Goal: Task Accomplishment & Management: Use online tool/utility

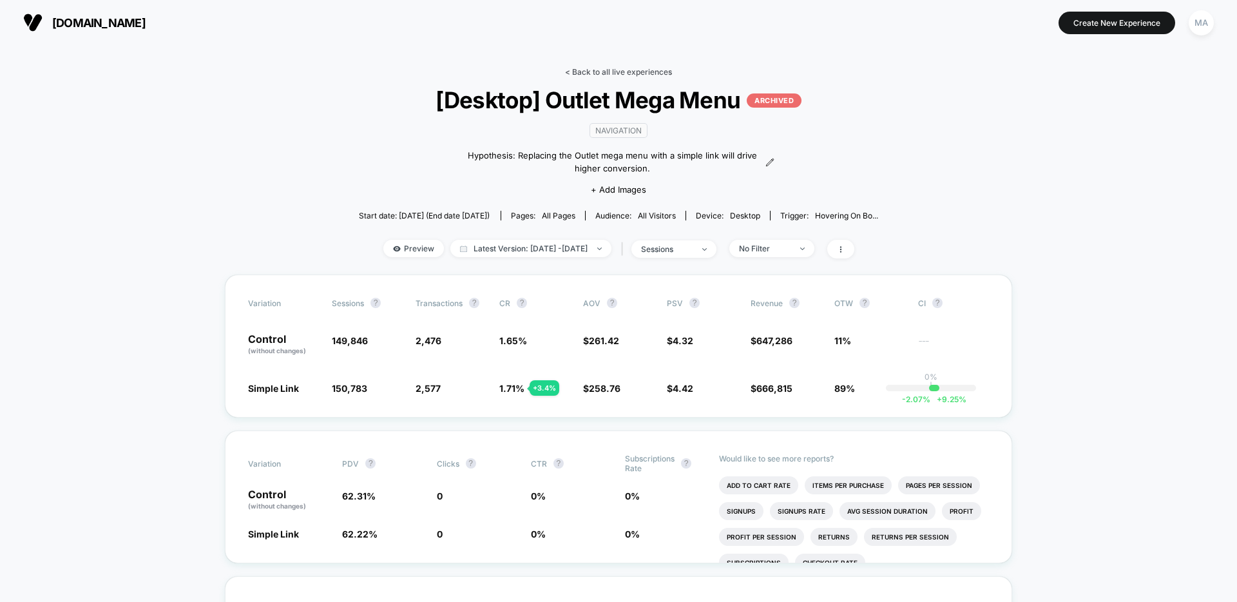
click at [583, 70] on link "< Back to all live experiences" at bounding box center [618, 72] width 107 height 10
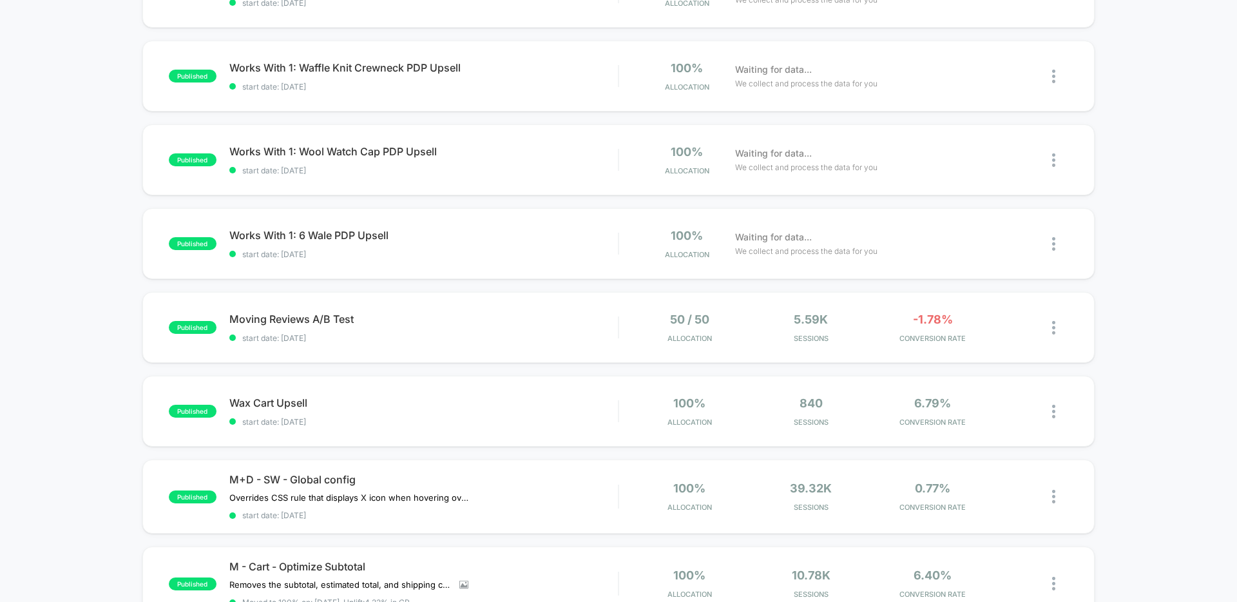
scroll to position [186, 0]
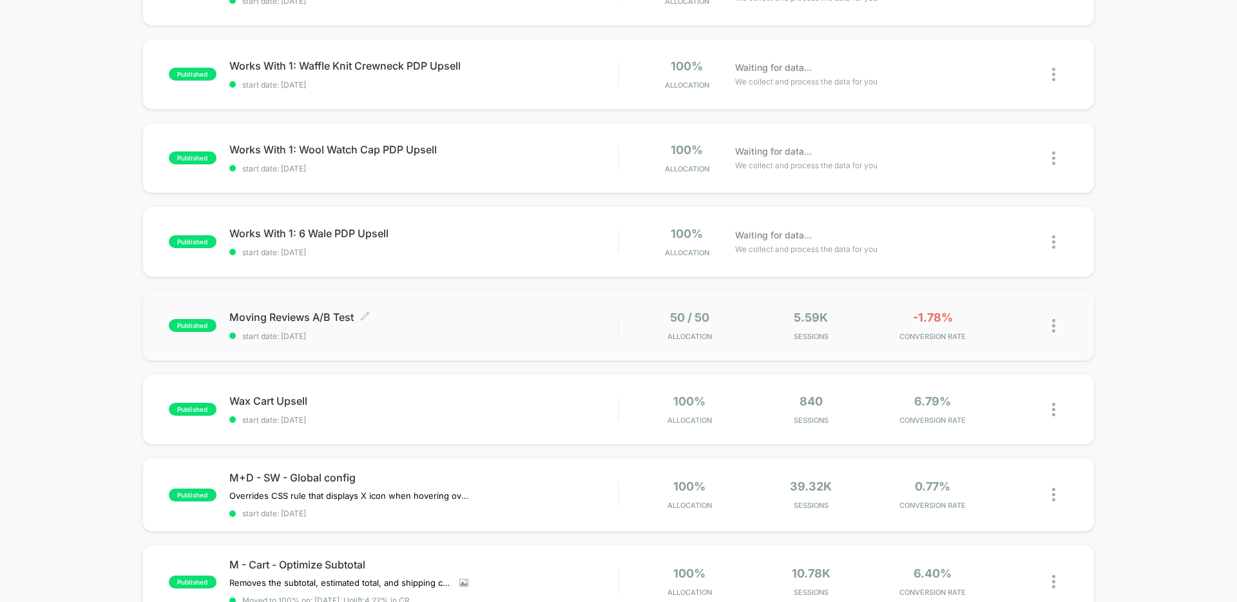
click at [435, 318] on span "Moving Reviews A/B Test Click to edit experience details" at bounding box center [423, 317] width 389 height 13
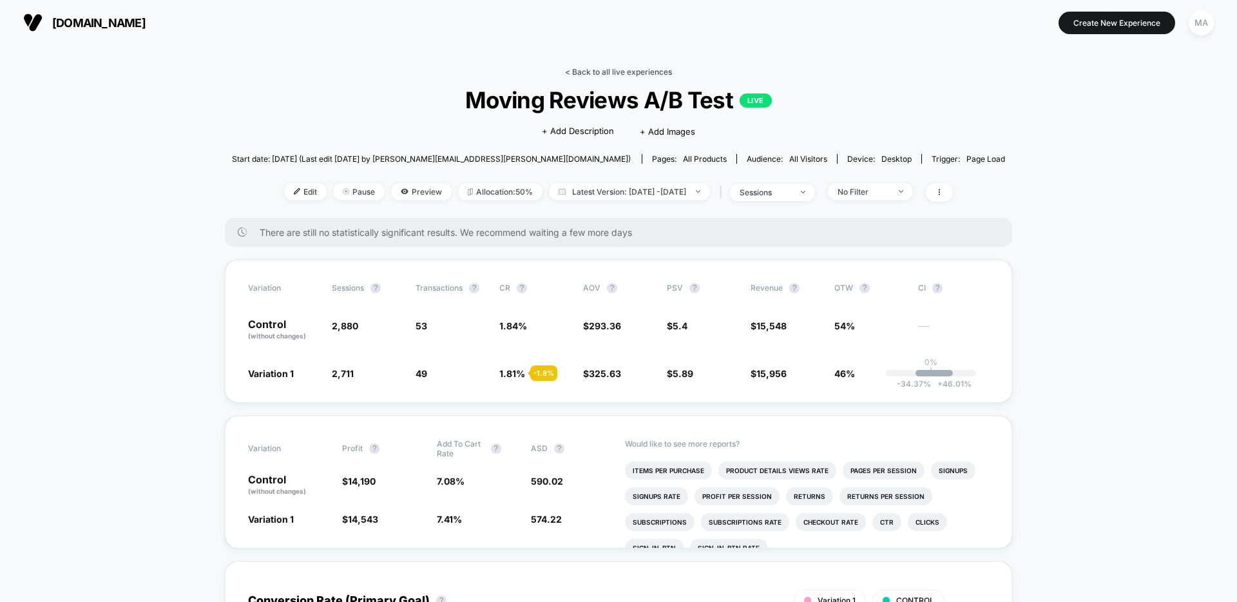
click at [604, 72] on link "< Back to all live experiences" at bounding box center [618, 72] width 107 height 10
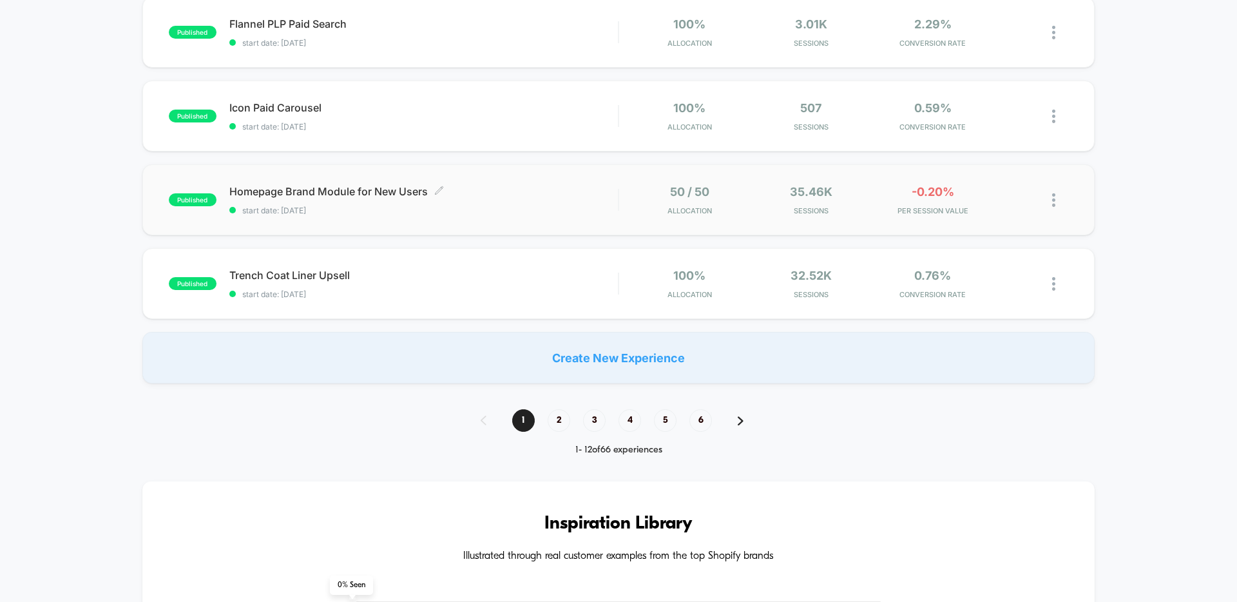
scroll to position [820, 0]
click at [558, 424] on span "2" at bounding box center [559, 421] width 23 height 23
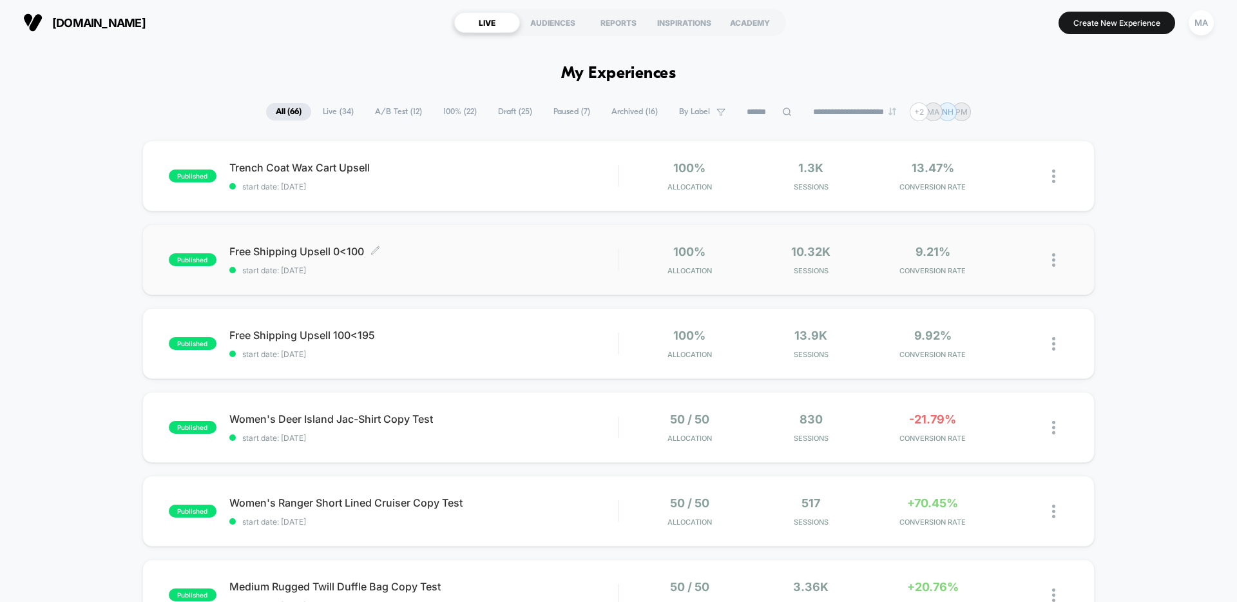
click at [455, 255] on span "Free Shipping Upsell 0<100 Click to edit experience details" at bounding box center [423, 251] width 389 height 13
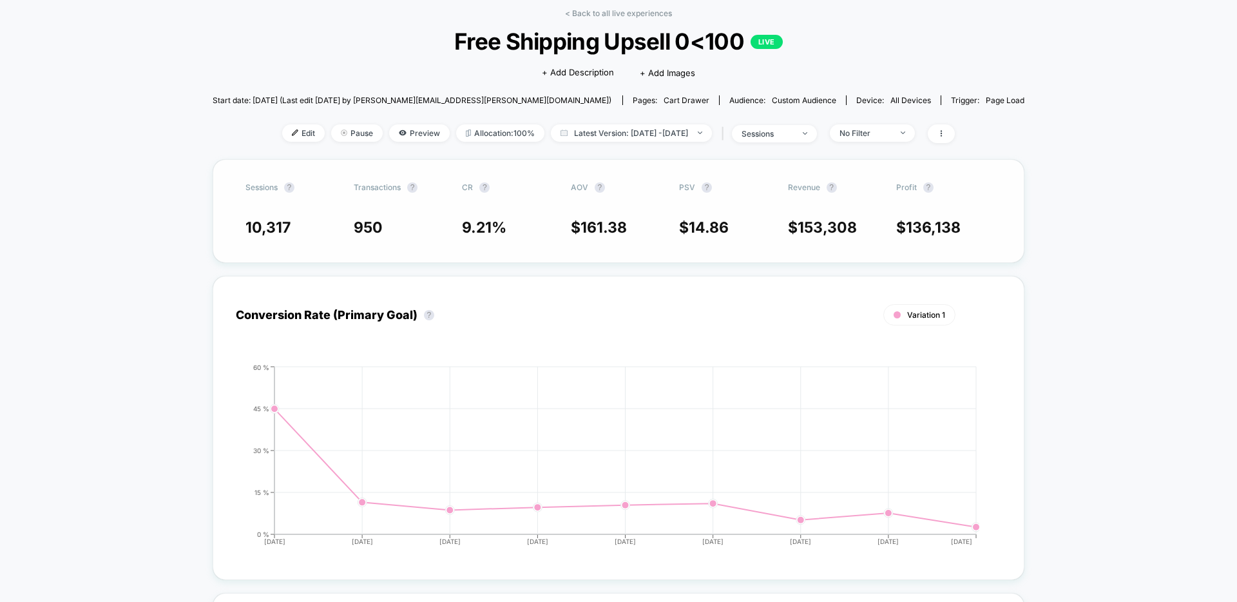
scroll to position [75, 0]
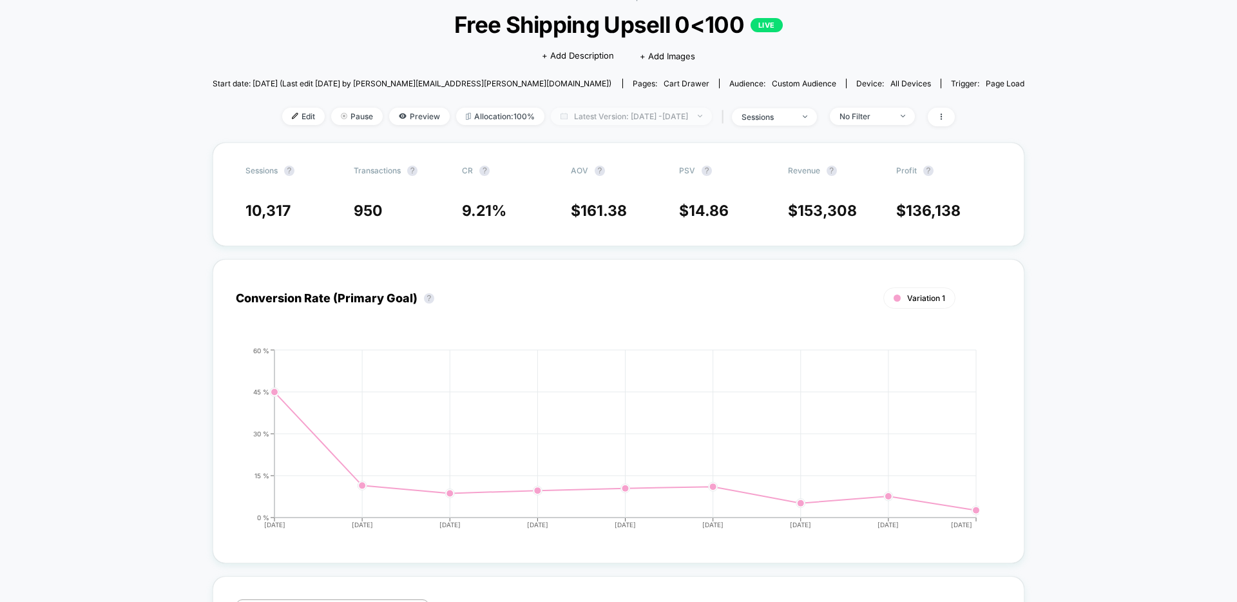
click at [594, 119] on span "Latest Version: [DATE] - [DATE]" at bounding box center [631, 116] width 161 height 17
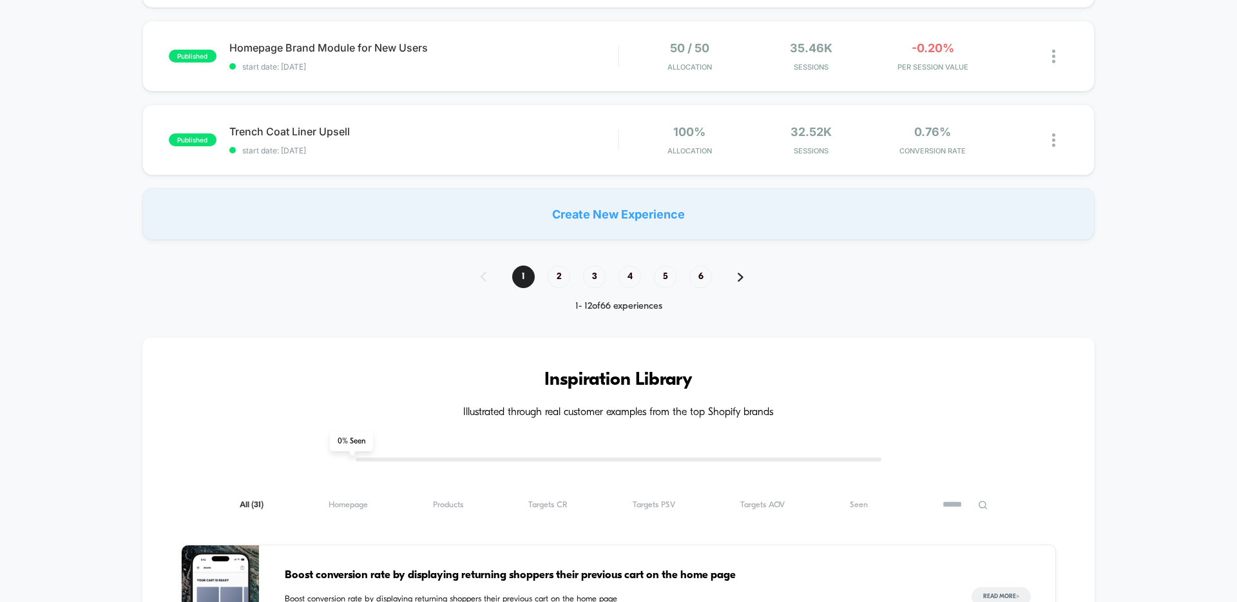
scroll to position [1007, 0]
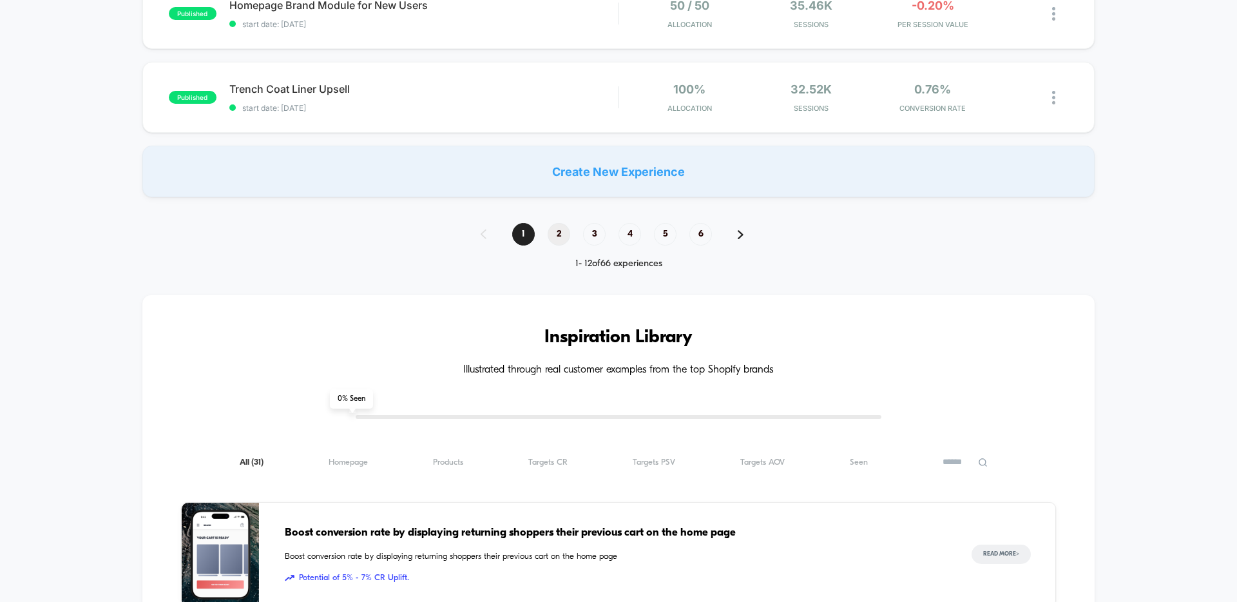
click at [561, 239] on span "2" at bounding box center [559, 234] width 23 height 23
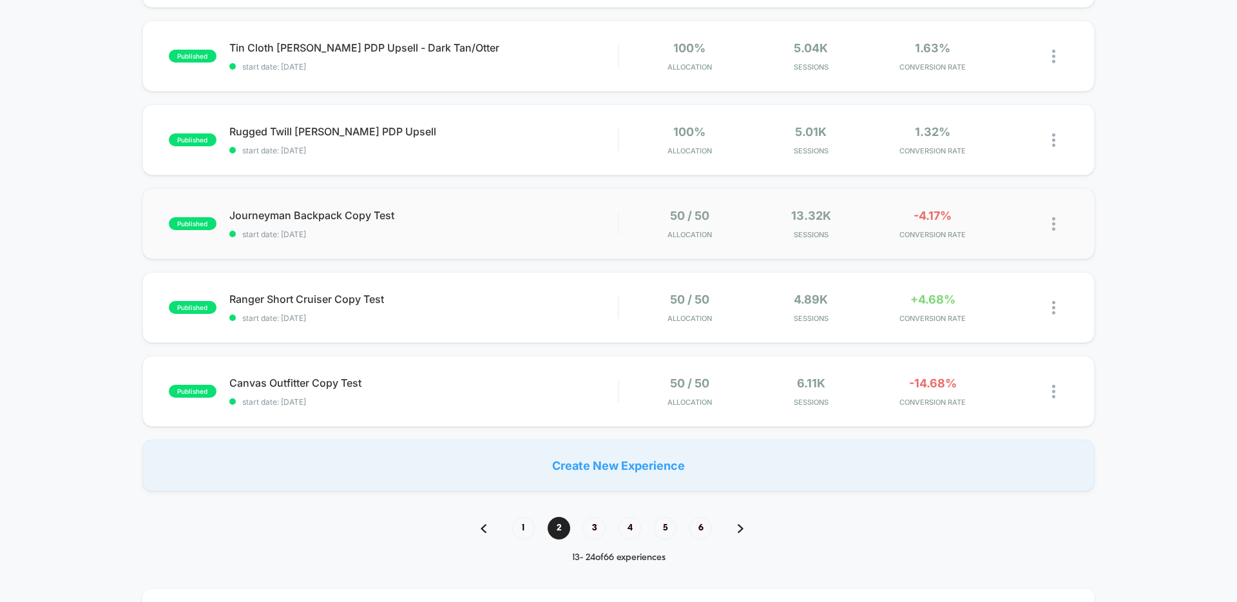
scroll to position [712, 0]
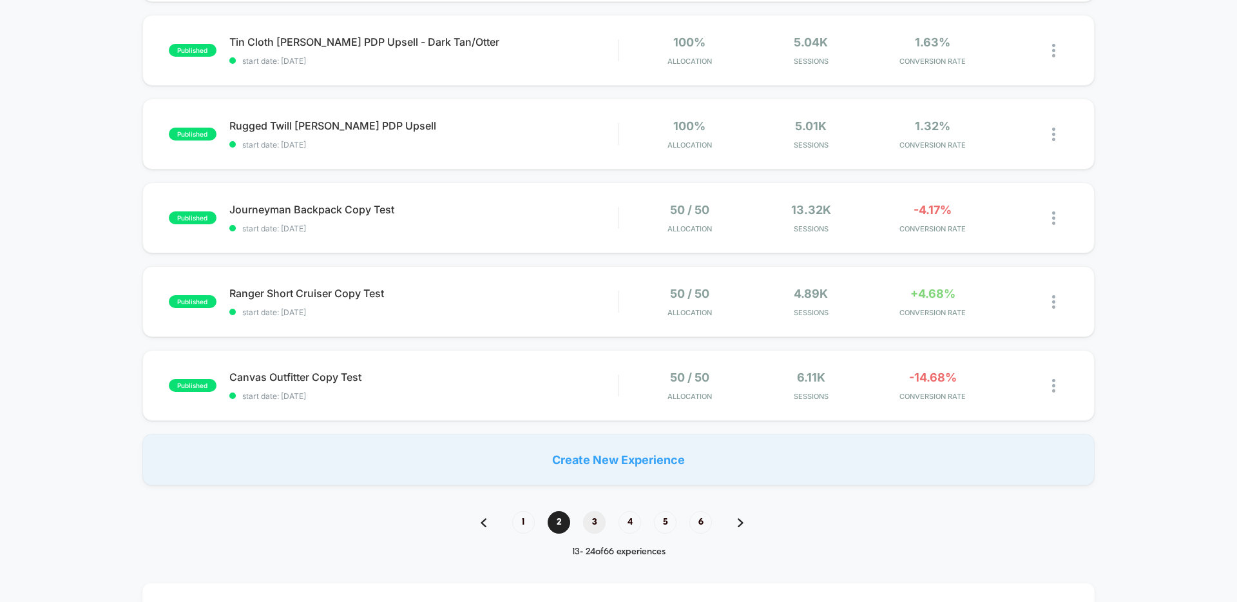
click at [596, 523] on span "3" at bounding box center [594, 522] width 23 height 23
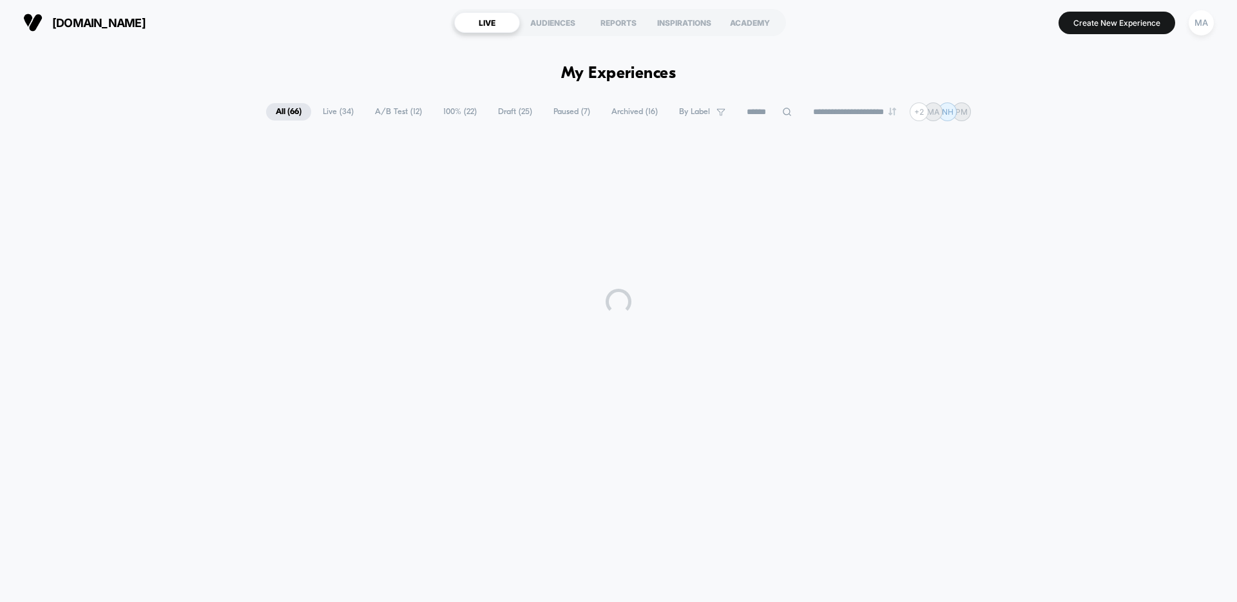
scroll to position [0, 0]
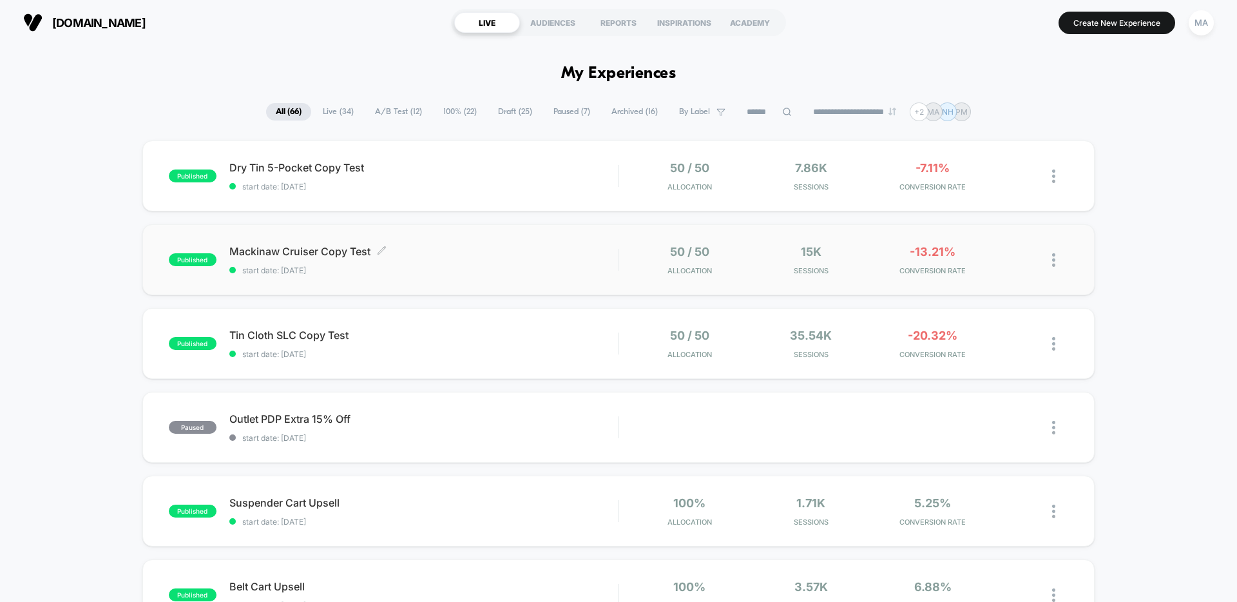
click at [473, 273] on span "start date: [DATE]" at bounding box center [423, 270] width 389 height 10
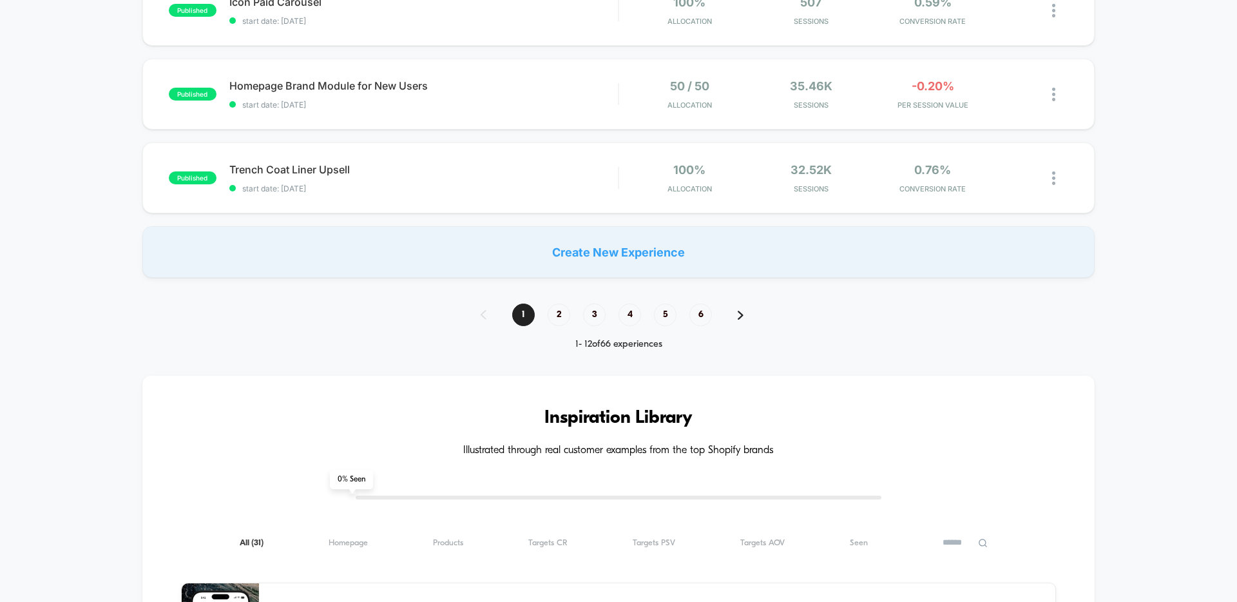
scroll to position [923, 0]
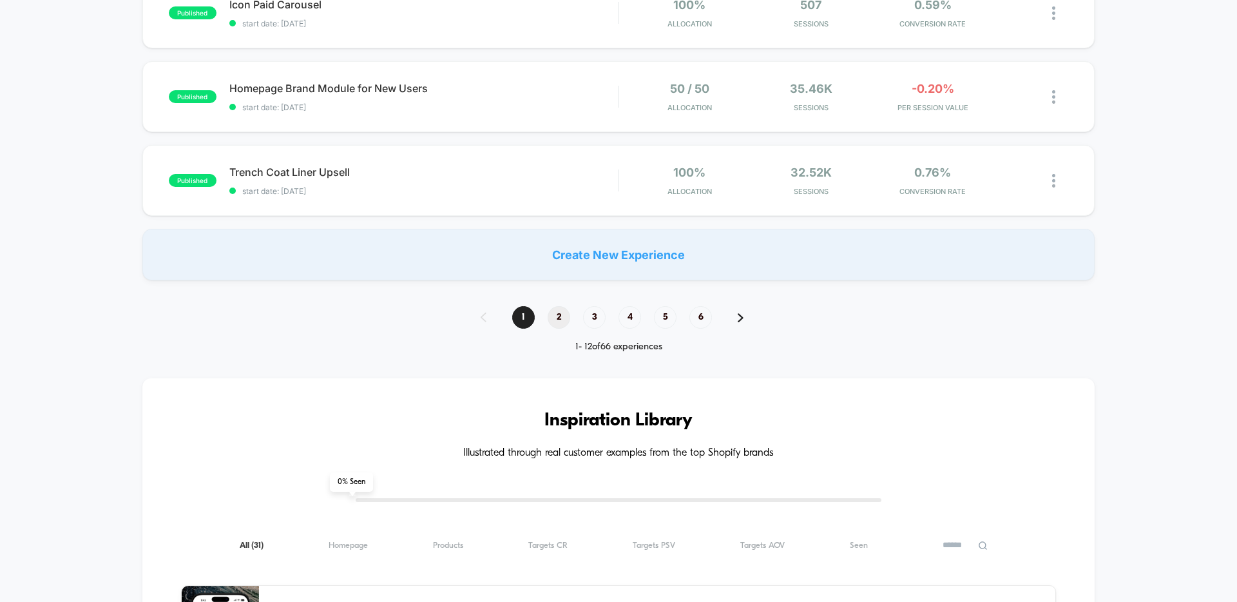
click at [556, 316] on span "2" at bounding box center [559, 317] width 23 height 23
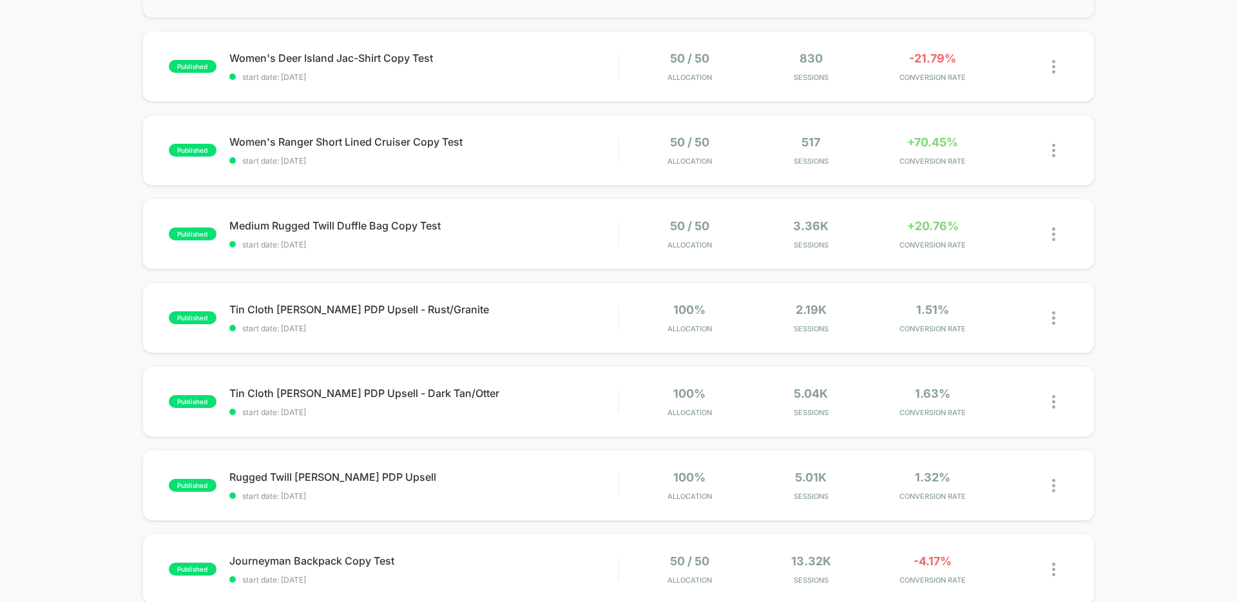
scroll to position [398, 0]
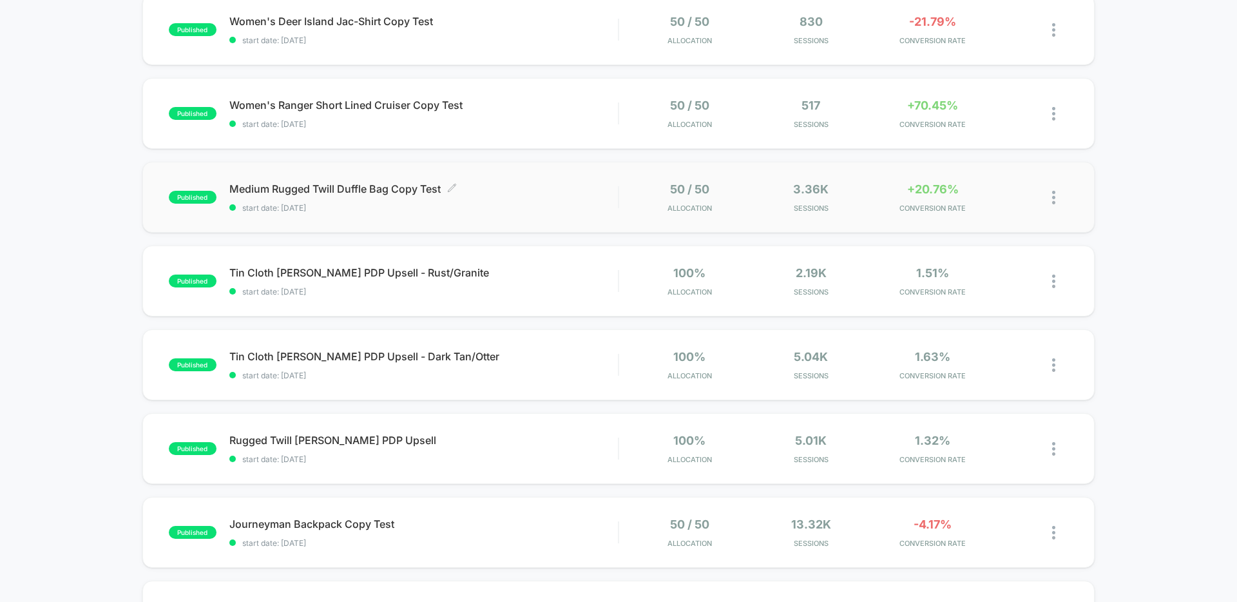
click at [403, 194] on span "Medium Rugged Twill Duffle Bag Copy Test Click to edit experience details" at bounding box center [423, 188] width 389 height 13
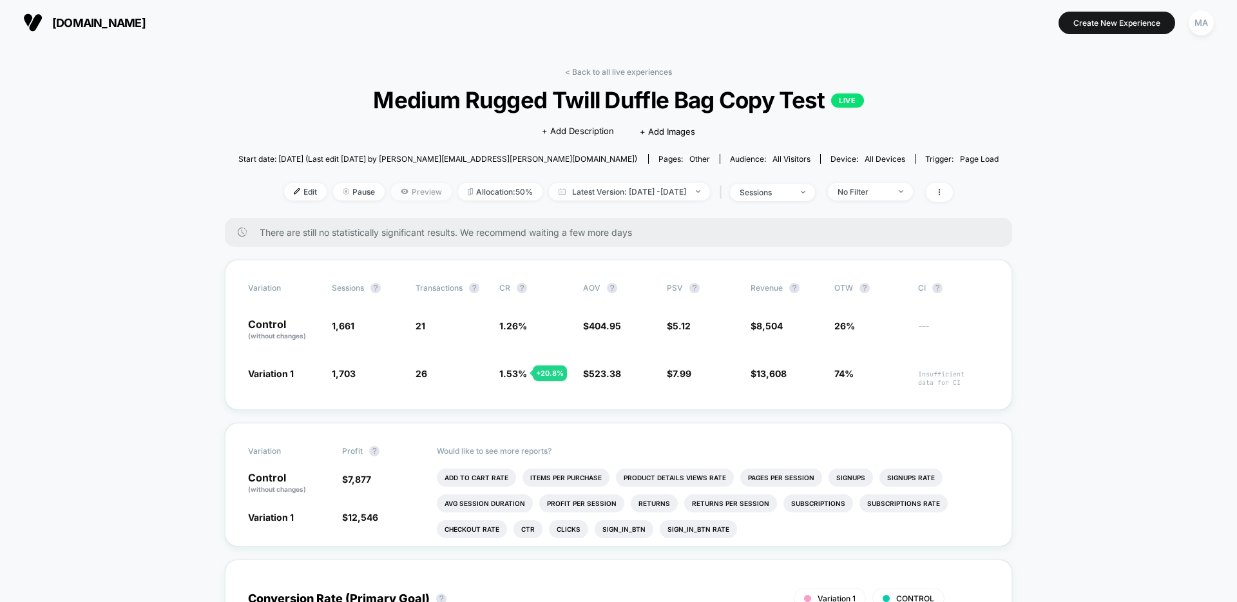
click at [391, 189] on span "Preview" at bounding box center [421, 191] width 61 height 17
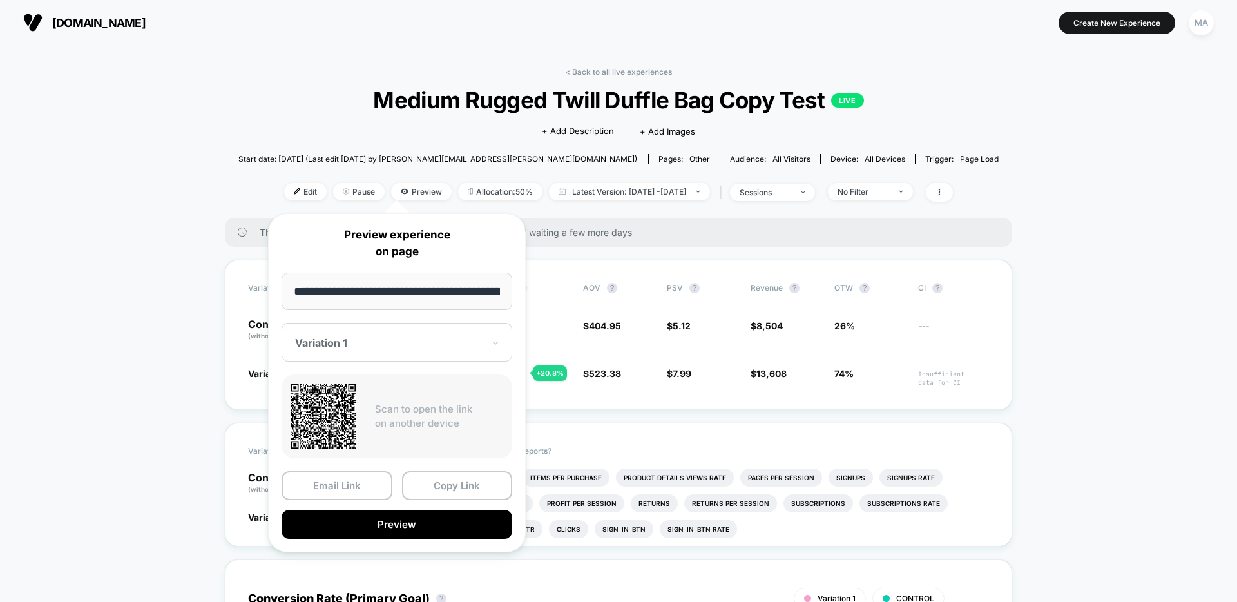
scroll to position [0, 150]
click at [389, 528] on button "Preview" at bounding box center [397, 524] width 231 height 29
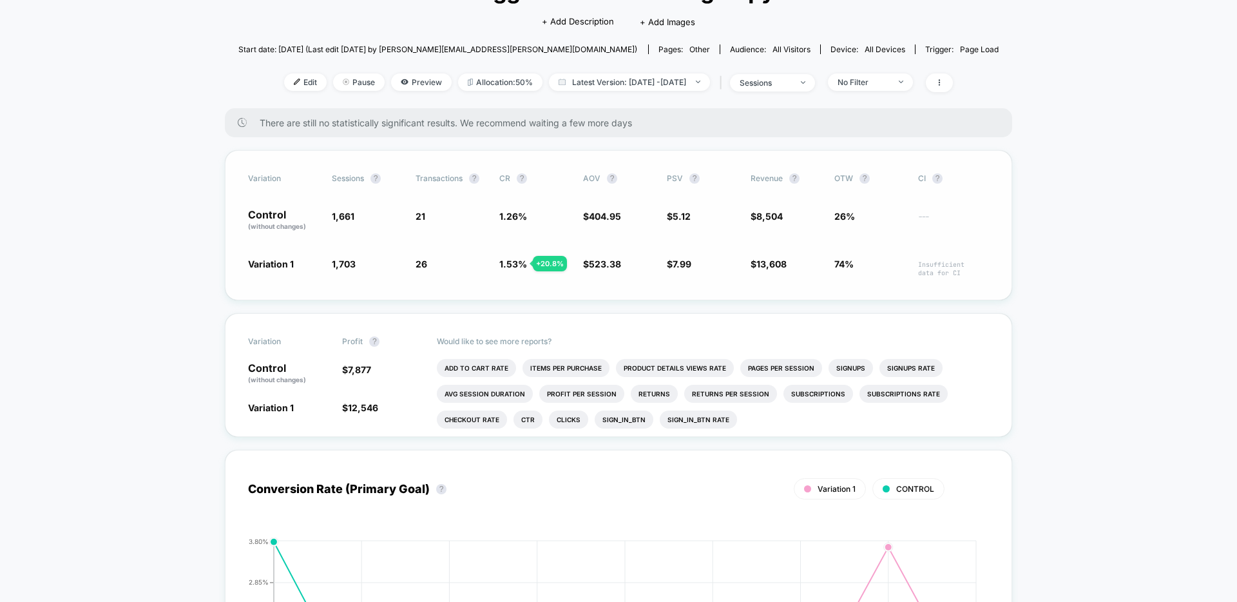
scroll to position [96, 0]
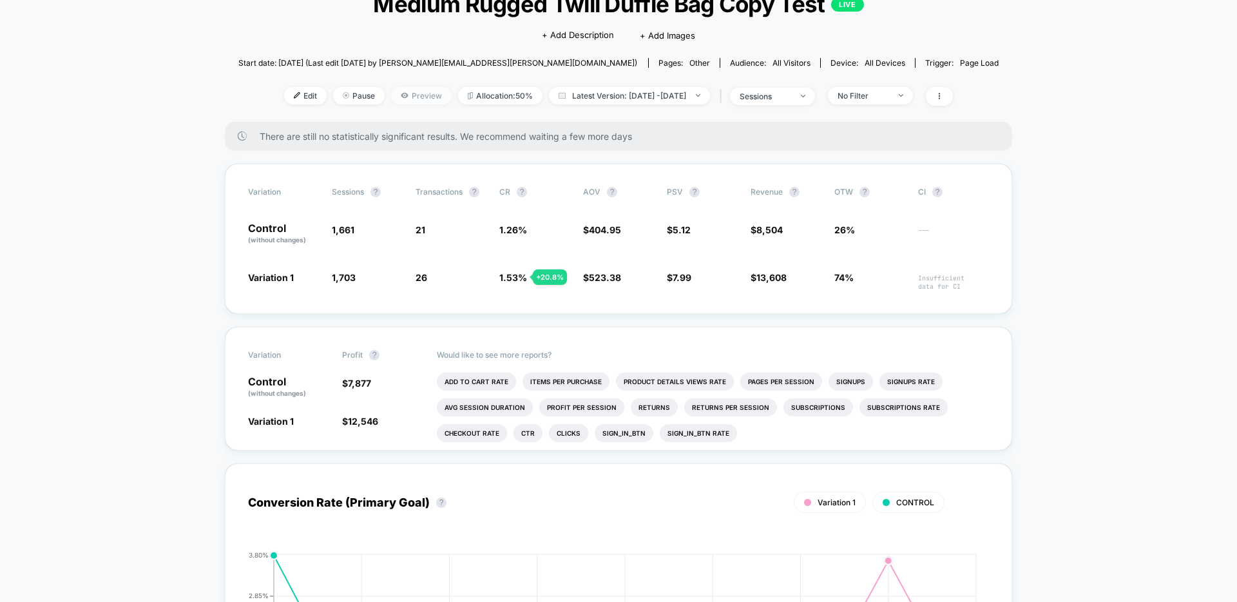
click at [398, 100] on span "Preview" at bounding box center [421, 95] width 61 height 17
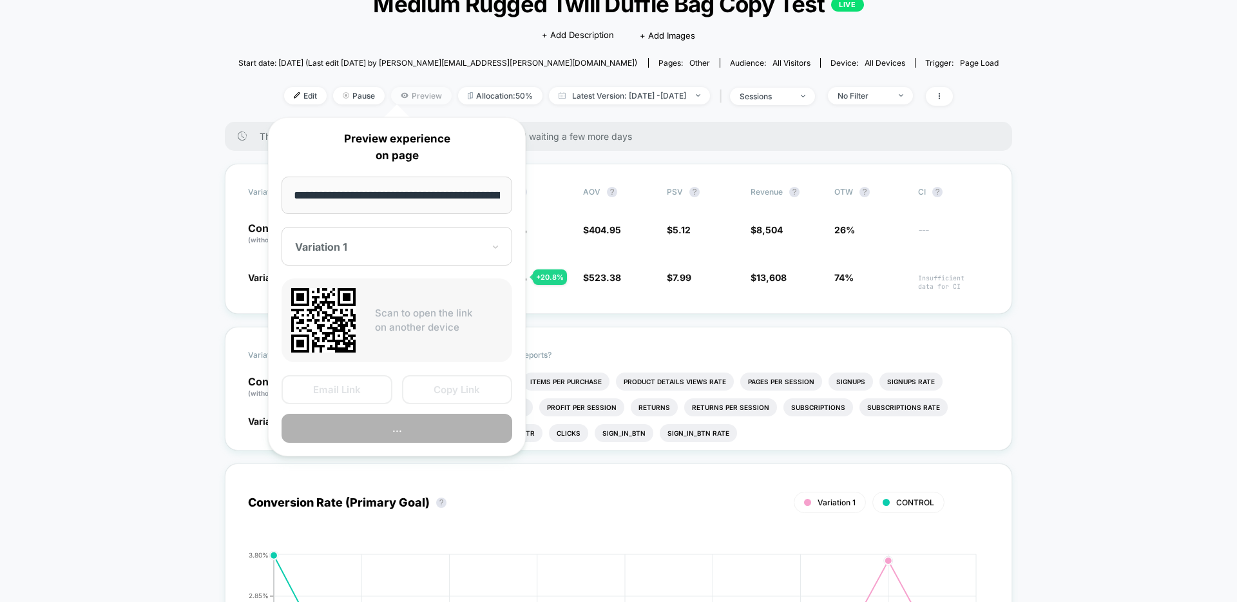
scroll to position [0, 150]
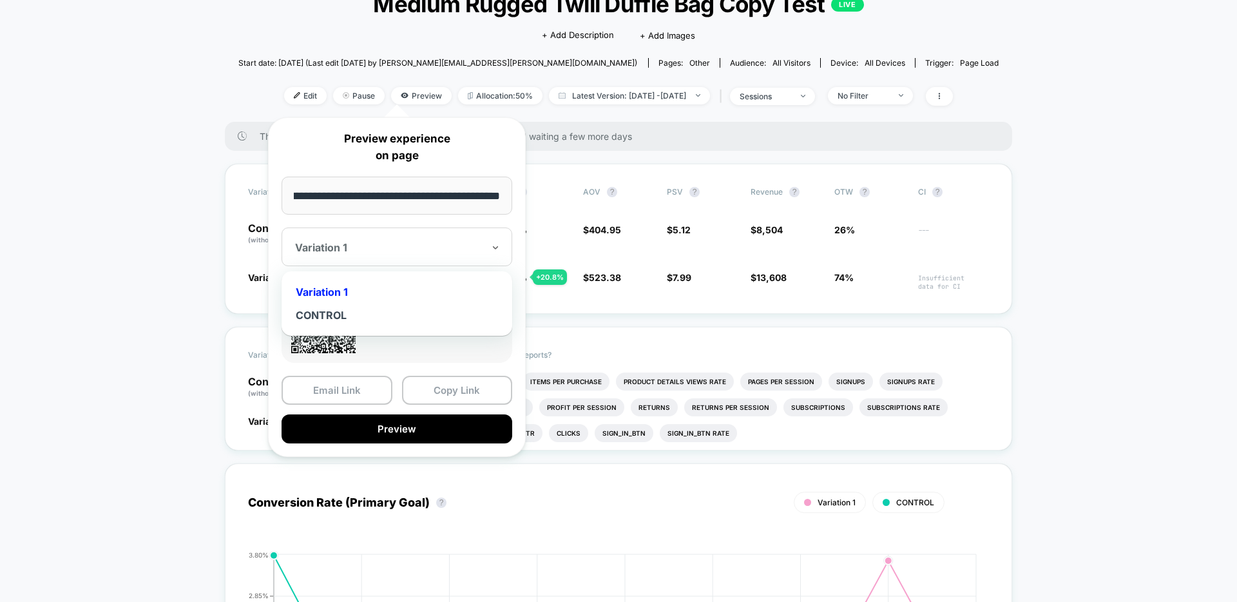
click at [355, 245] on div at bounding box center [389, 247] width 188 height 13
click at [342, 318] on div "CONTROL" at bounding box center [397, 315] width 218 height 23
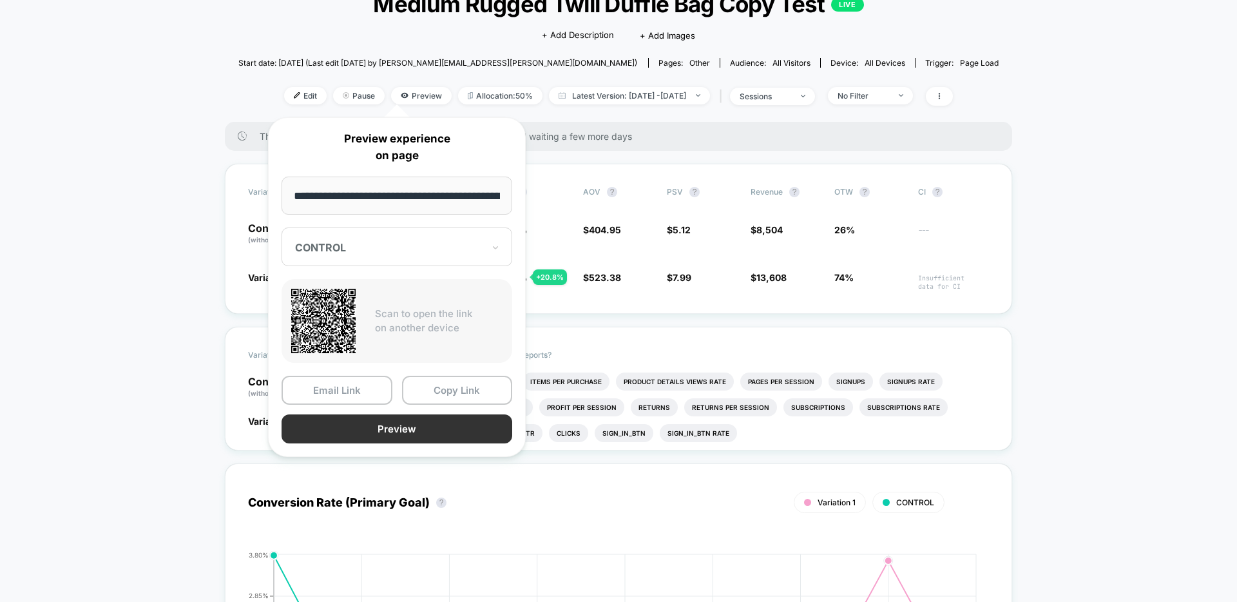
click at [383, 432] on button "Preview" at bounding box center [397, 428] width 231 height 29
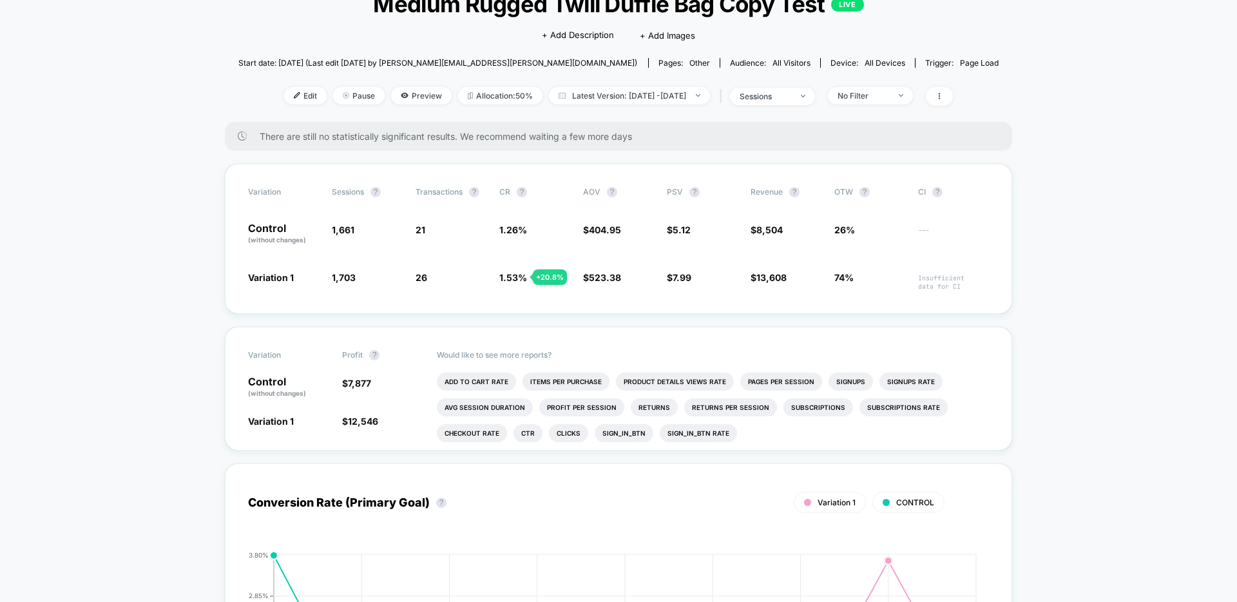
scroll to position [96, 0]
